Goal: Information Seeking & Learning: Learn about a topic

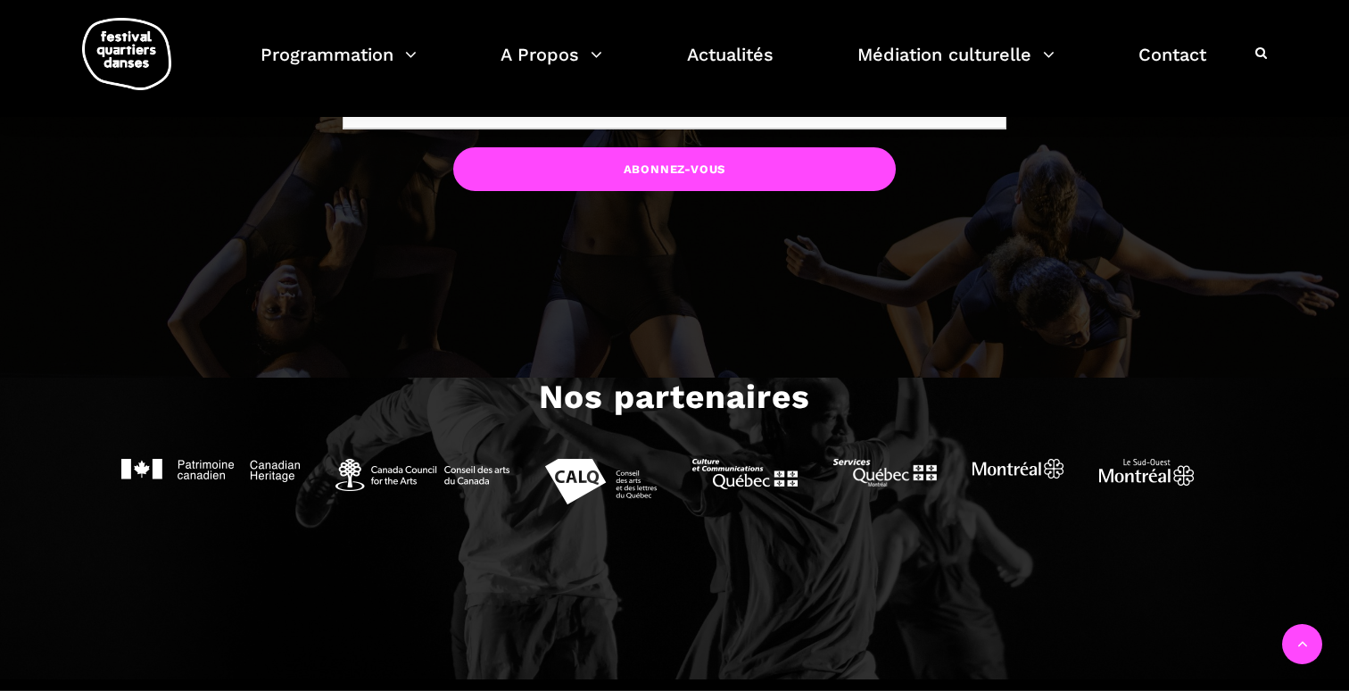
scroll to position [2048, 0]
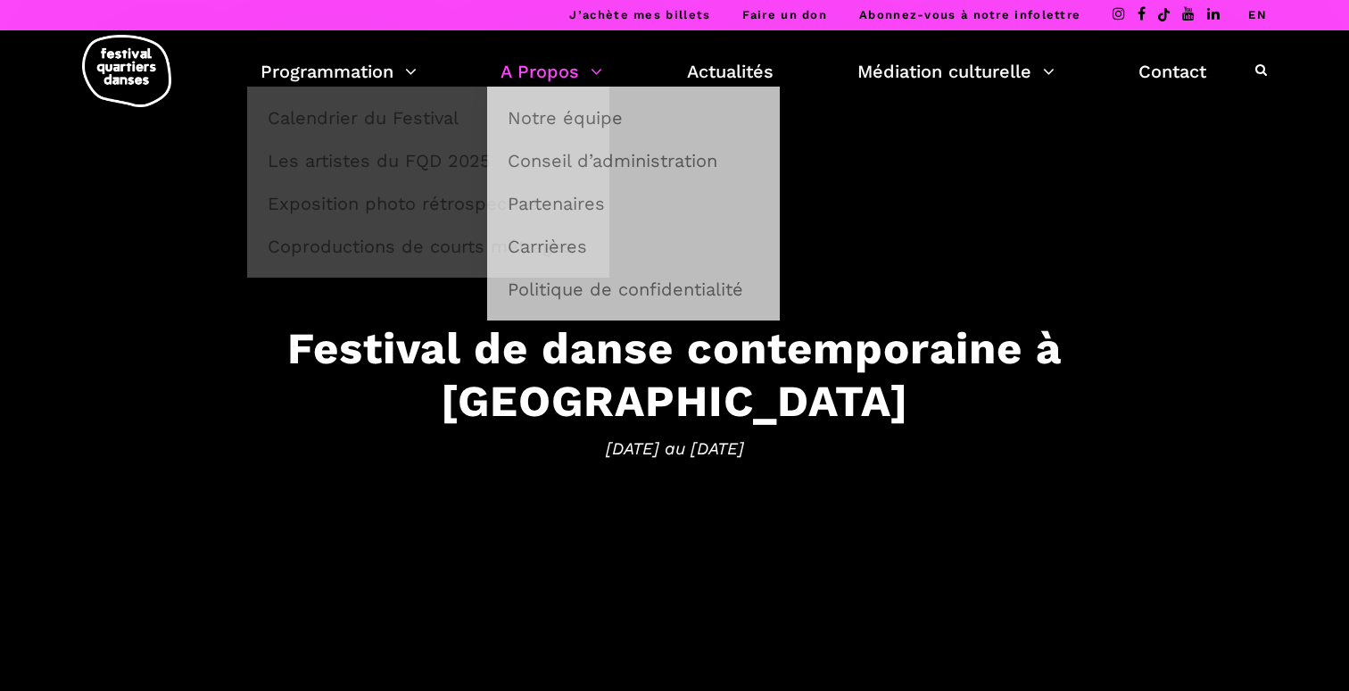
click at [584, 59] on link "A Propos" at bounding box center [552, 71] width 102 height 30
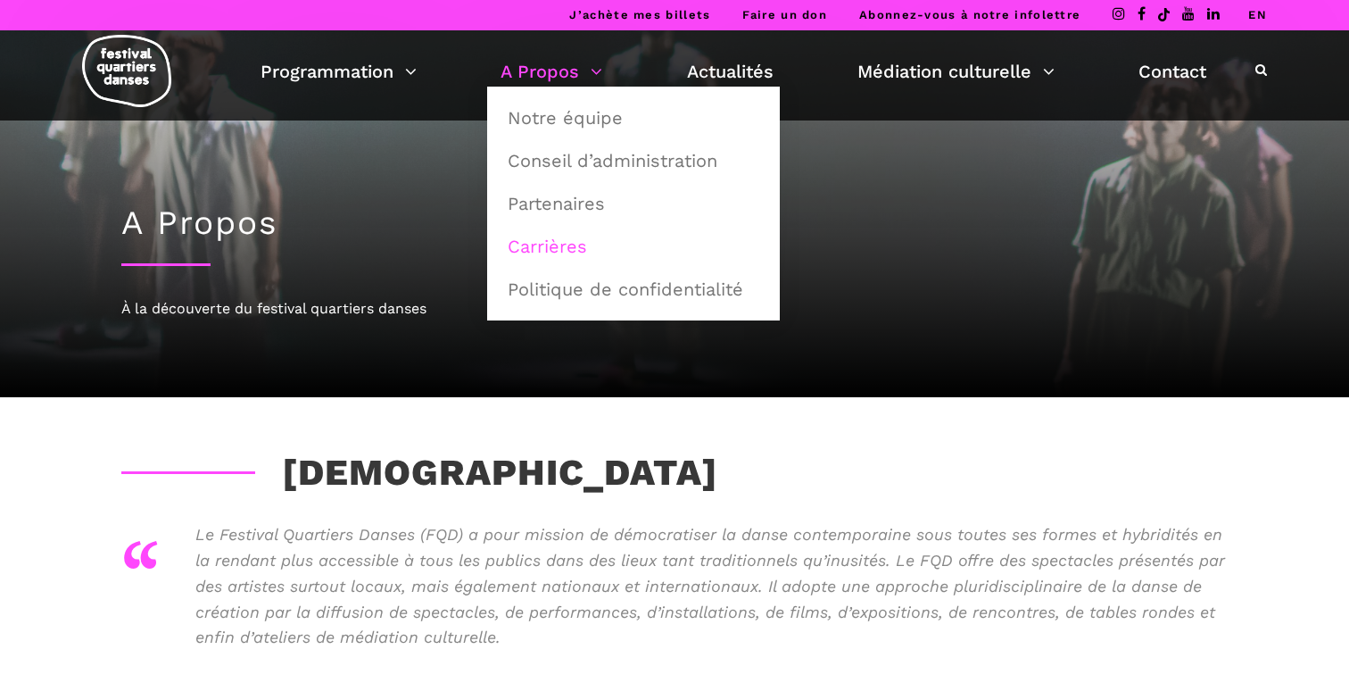
click at [573, 249] on link "Carrières" at bounding box center [633, 246] width 273 height 41
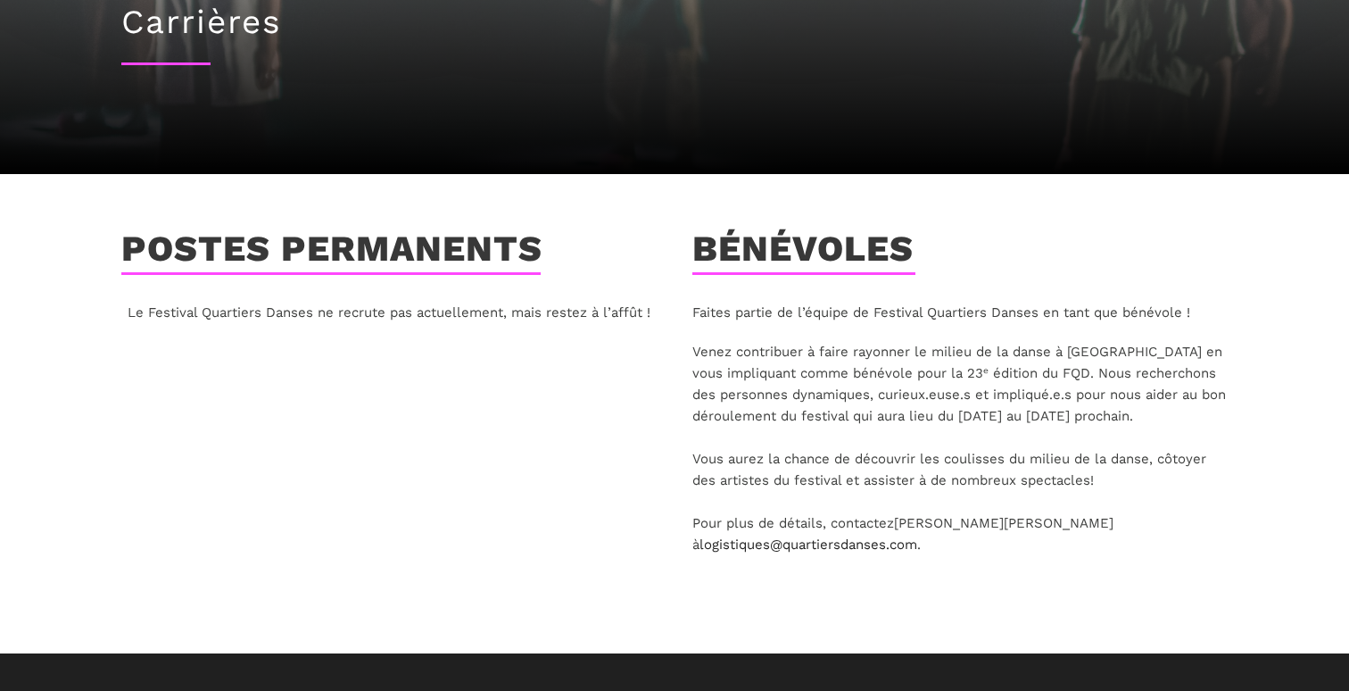
scroll to position [213, 0]
